Goal: Task Accomplishment & Management: Use online tool/utility

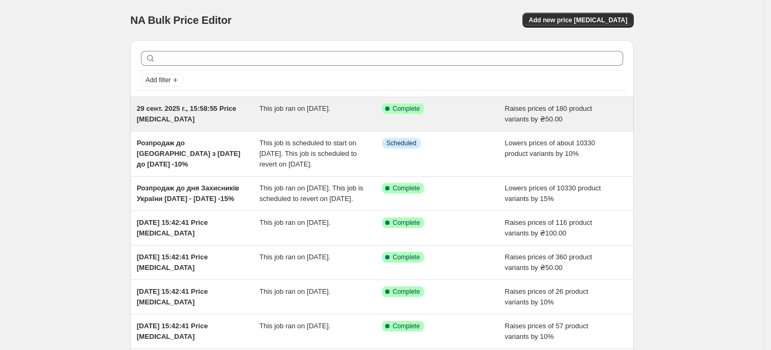
click at [222, 125] on div "29 сент. 2025 г., 15:58:55 Price [MEDICAL_DATA] This job ran on [DATE]. Success…" at bounding box center [381, 114] width 503 height 34
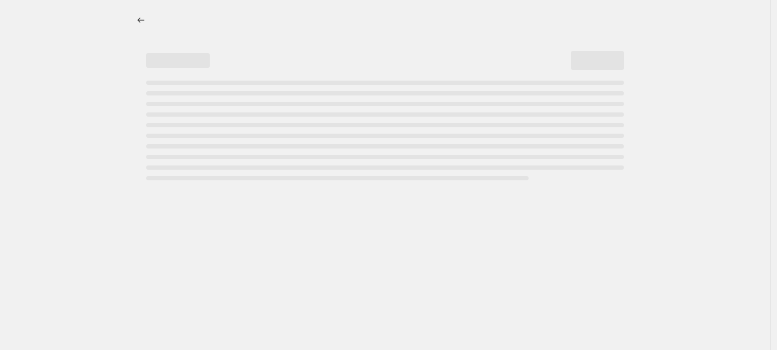
select select "by"
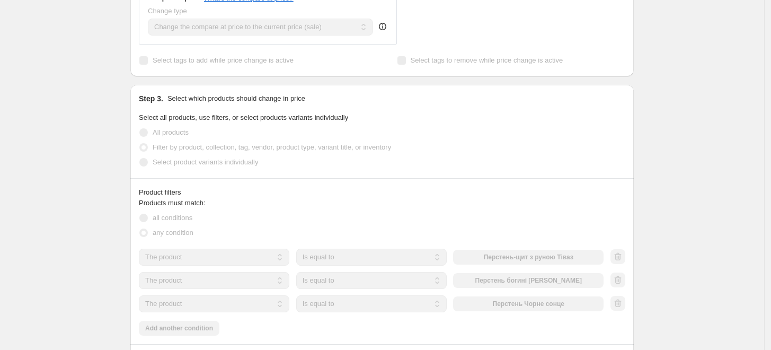
scroll to position [824, 0]
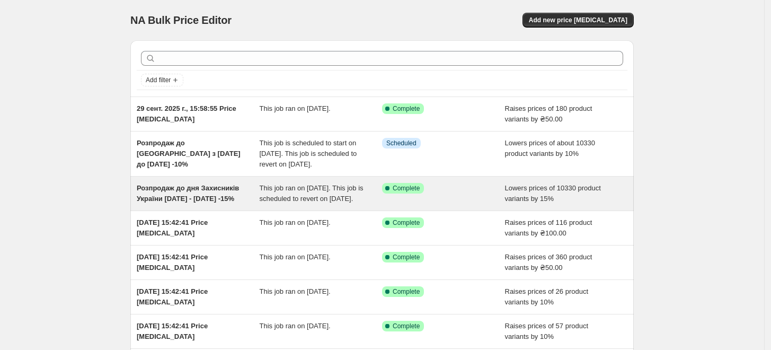
click at [210, 202] on span "Розпродаж до дня Захисників України [DATE] - [DATE] -15%" at bounding box center [188, 193] width 102 height 19
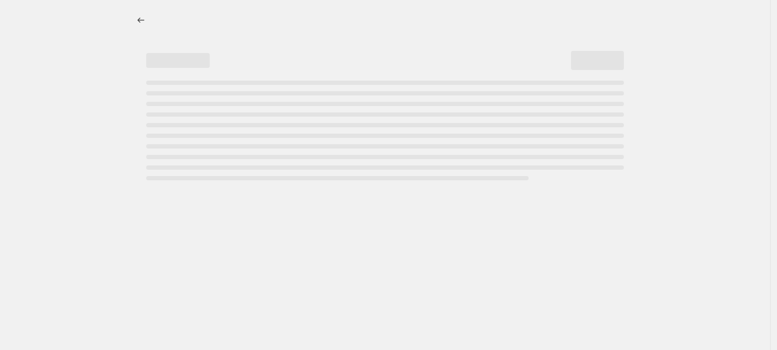
select select "percentage"
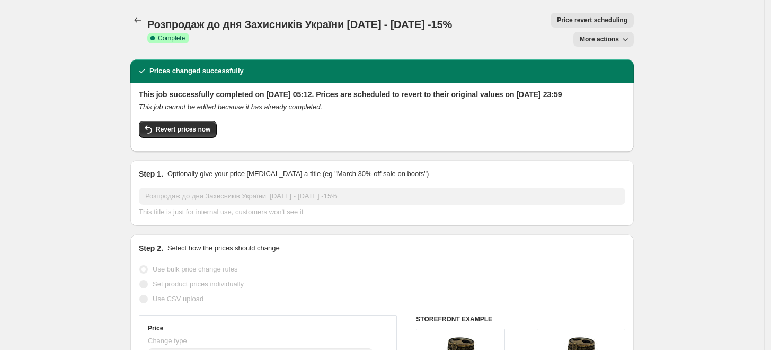
click at [155, 20] on span "Розпродаж до дня Захисників України [DATE] - [DATE] -15%" at bounding box center [299, 25] width 305 height 12
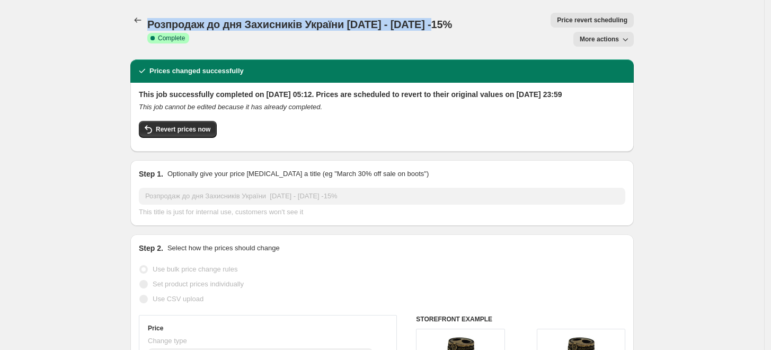
drag, startPoint x: 155, startPoint y: 20, endPoint x: 425, endPoint y: 24, distance: 269.7
click at [425, 24] on span "Розпродаж до дня Захисників України [DATE] - [DATE] -15%" at bounding box center [299, 25] width 305 height 12
copy span "Розпродаж до дня Захисників України [DATE] - [DATE] -15%"
